Goal: Navigation & Orientation: Go to known website

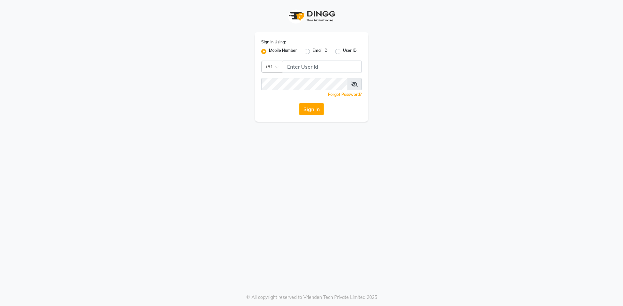
click at [304, 67] on input "Username" at bounding box center [322, 67] width 79 height 12
click at [299, 103] on button "Sign In" at bounding box center [311, 109] width 25 height 12
click at [300, 67] on input "848488894" at bounding box center [322, 67] width 79 height 12
drag, startPoint x: 307, startPoint y: 75, endPoint x: 386, endPoint y: 66, distance: 79.9
click at [386, 66] on div "Sign In Using: Mobile Number Email ID User ID Country Code × [PHONE_NUMBER] Rem…" at bounding box center [311, 61] width 370 height 122
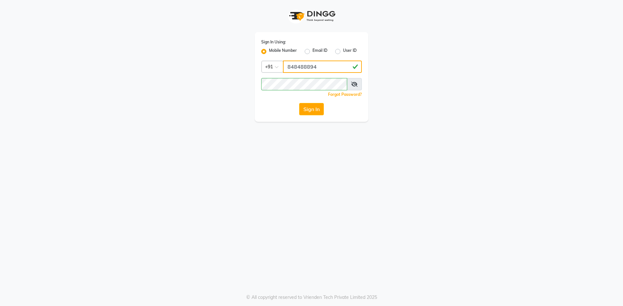
click at [300, 67] on input "848488894" at bounding box center [322, 67] width 79 height 12
type input "8484088894"
click at [317, 108] on button "Sign In" at bounding box center [311, 109] width 25 height 12
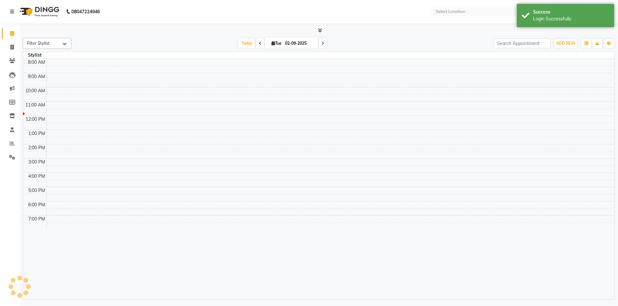
select select "en"
